Goal: Check status: Check status

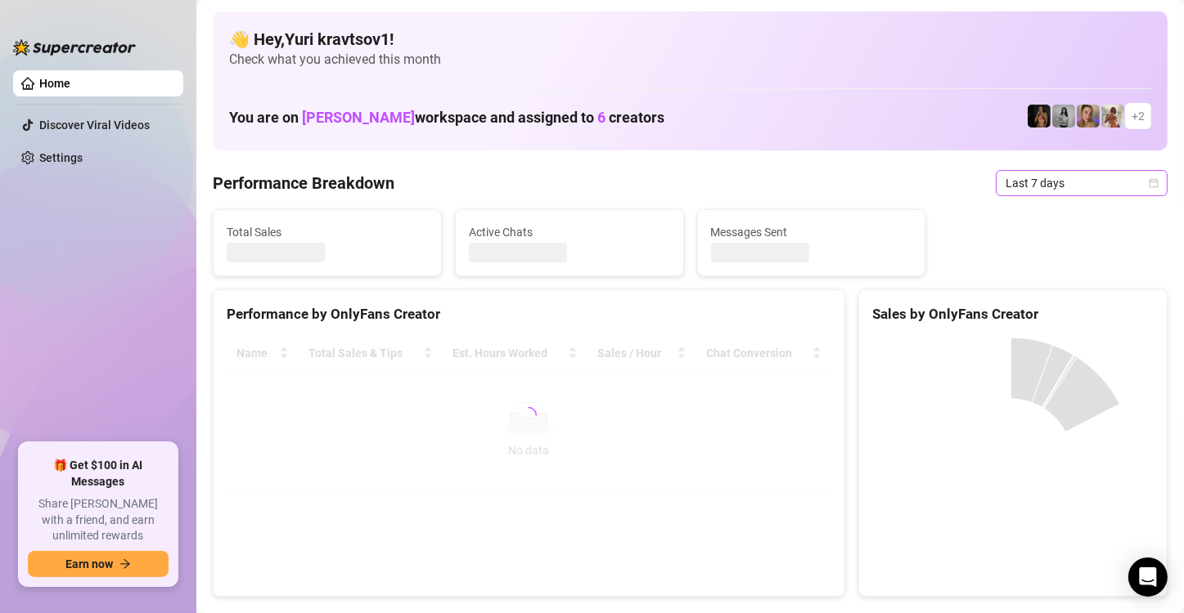
click at [1093, 171] on span "Last 7 days" at bounding box center [1081, 183] width 152 height 25
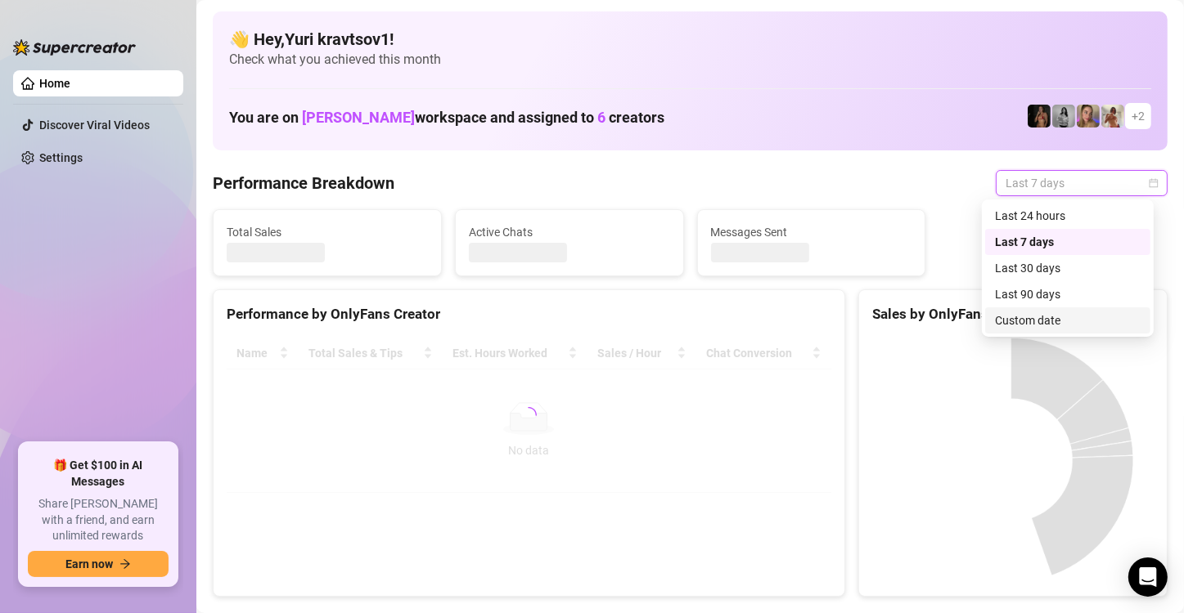
click at [1067, 318] on div "Custom date" at bounding box center [1068, 321] width 146 height 18
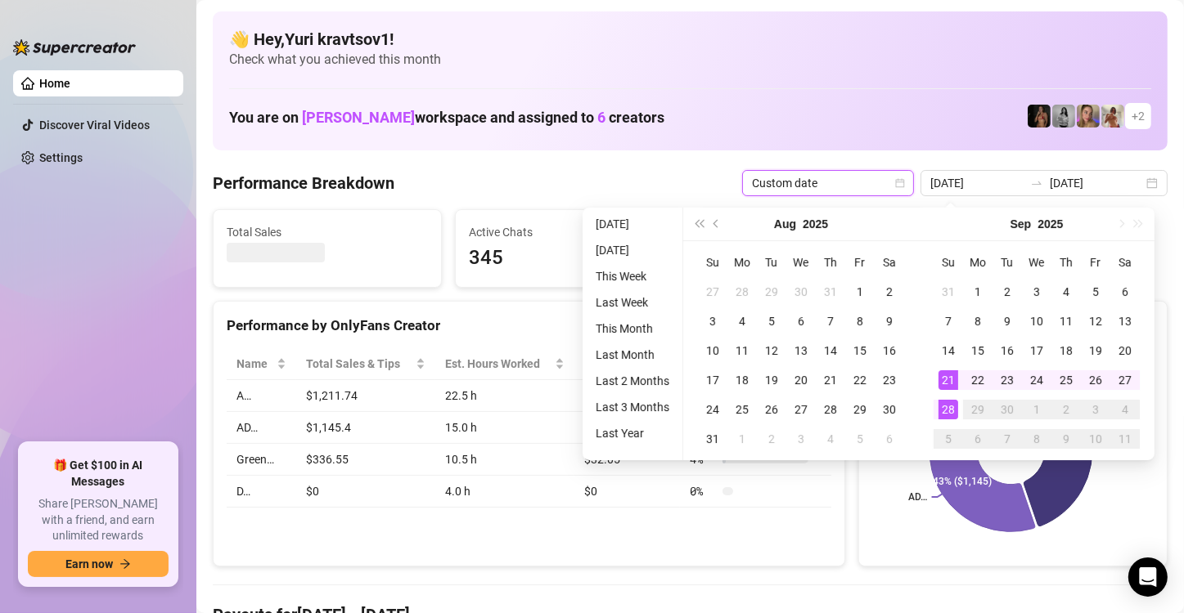
type input "[DATE]"
click at [948, 414] on div "28" at bounding box center [948, 410] width 20 height 20
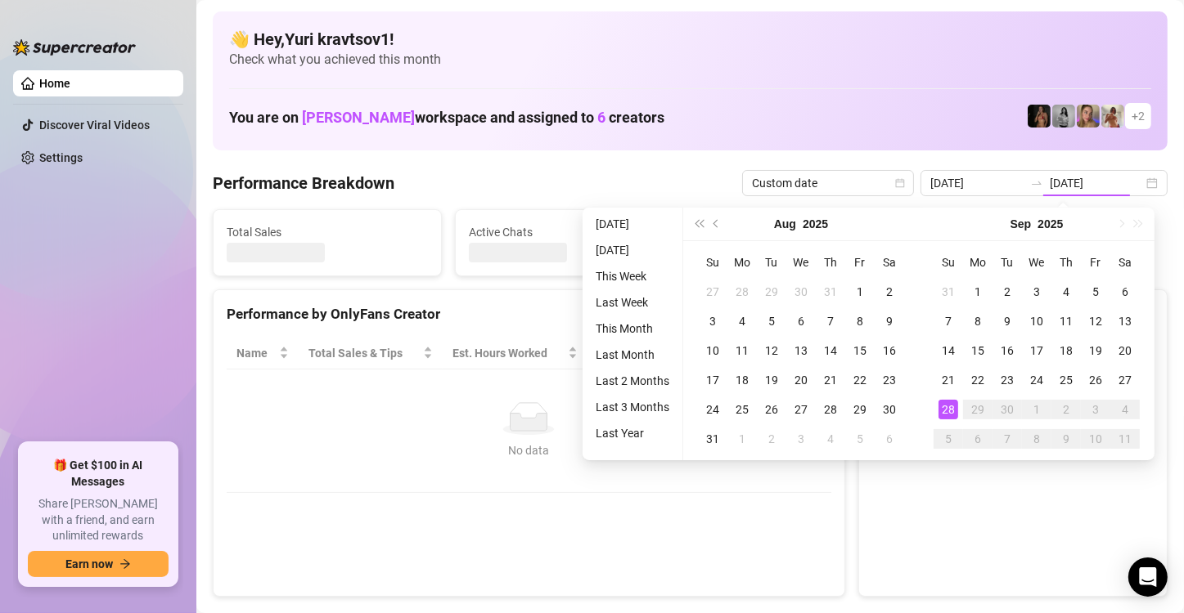
type input "[DATE]"
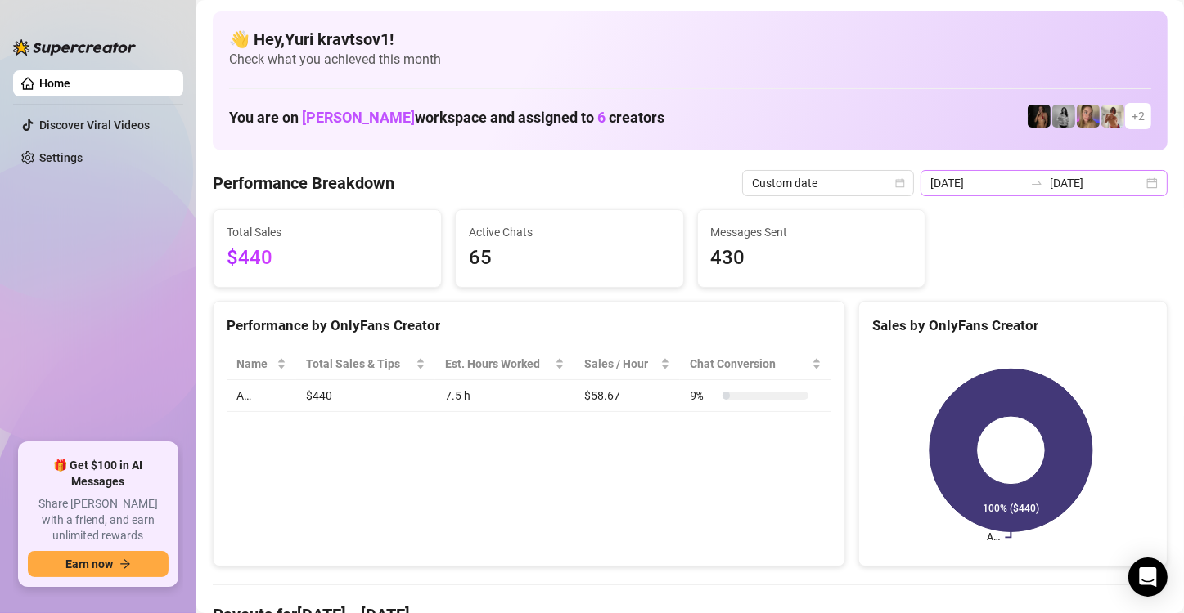
click at [1141, 182] on div "[DATE] [DATE]" at bounding box center [1043, 183] width 247 height 26
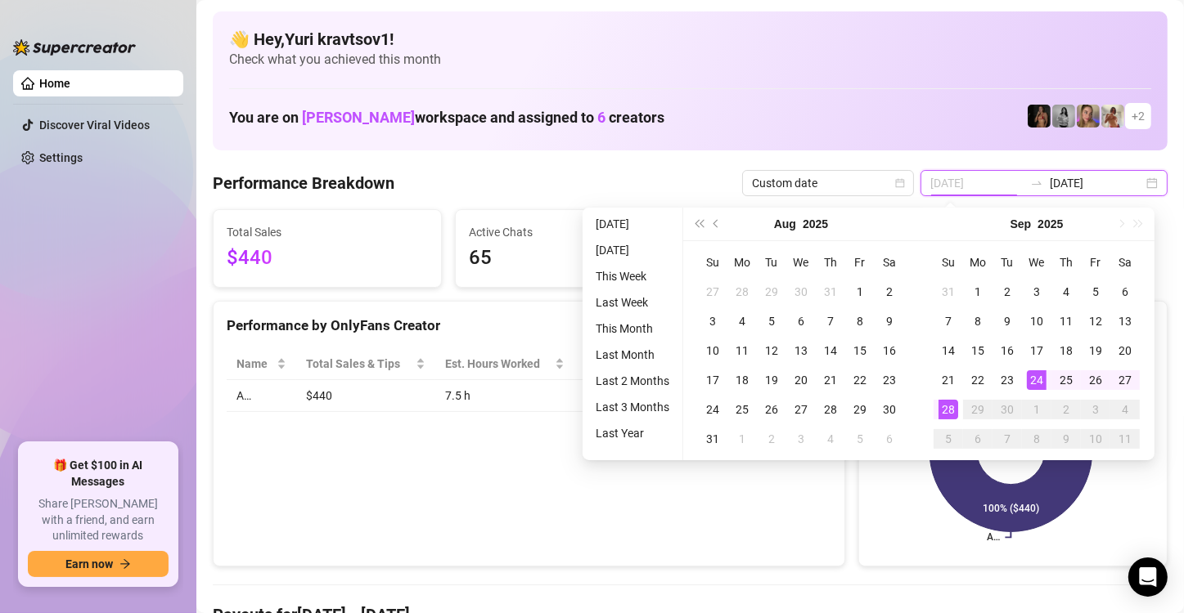
type input "[DATE]"
click at [949, 411] on div "28" at bounding box center [948, 410] width 20 height 20
